Goal: Obtain resource: Obtain resource

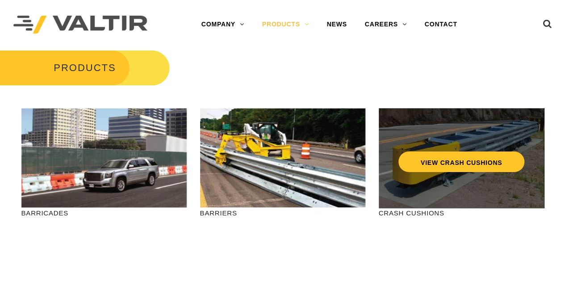
click at [425, 187] on div "VIEW CRASH CUSHIONS" at bounding box center [461, 158] width 165 height 100
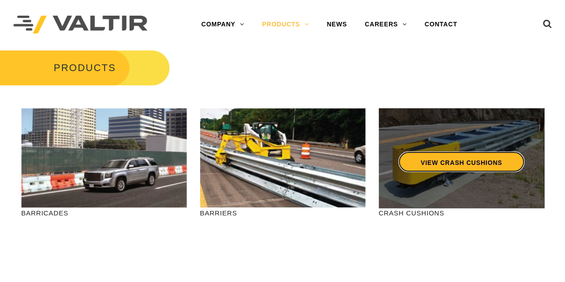
click at [453, 163] on link "VIEW CRASH CUSHIONS" at bounding box center [461, 161] width 126 height 21
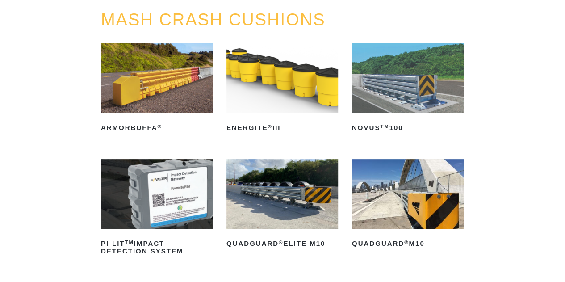
scroll to position [89, 0]
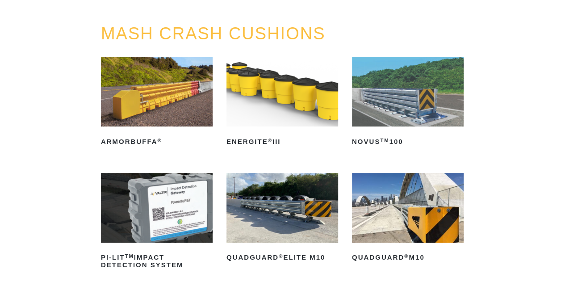
click at [403, 216] on img at bounding box center [408, 208] width 112 height 70
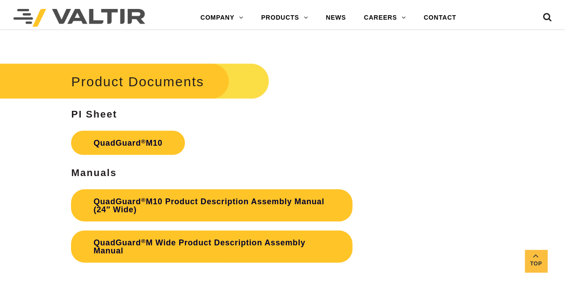
scroll to position [2589, 0]
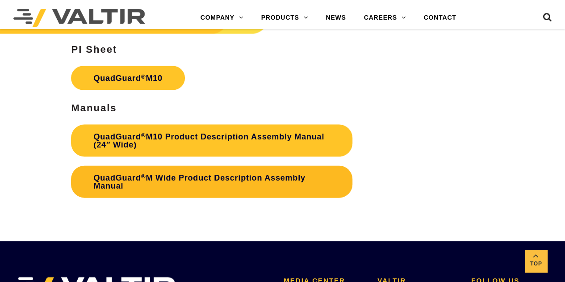
click at [249, 189] on link "QuadGuard ® M Wide Product Description Assembly Manual" at bounding box center [211, 182] width 281 height 32
